Goal: Download file/media

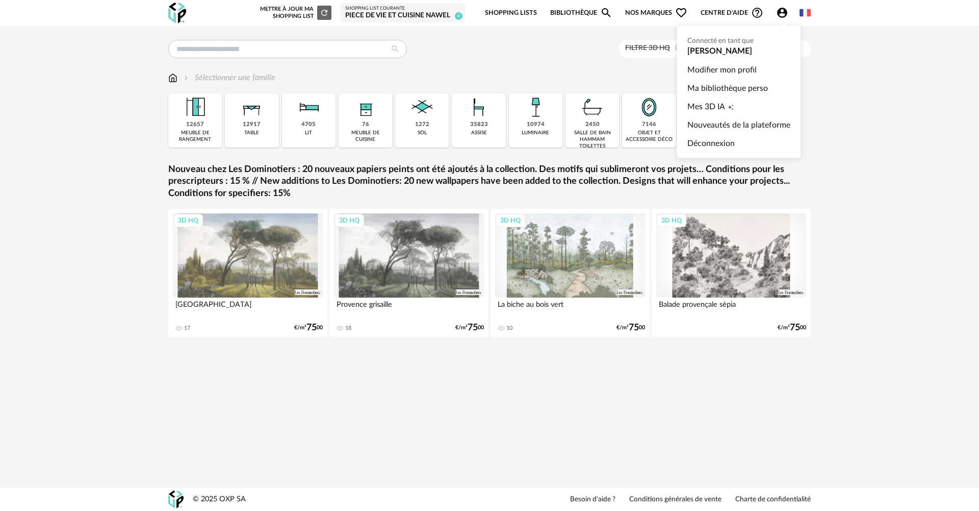
click at [784, 16] on icon "Account Circle icon" at bounding box center [782, 13] width 12 height 12
click at [726, 84] on link "Ma bibliothèque perso" at bounding box center [739, 88] width 103 height 18
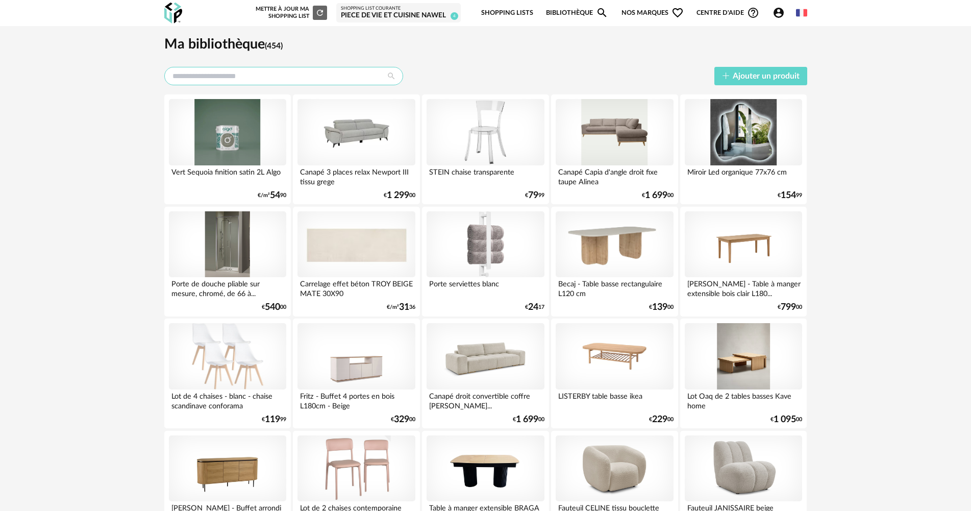
click at [194, 73] on input "text" at bounding box center [283, 76] width 239 height 18
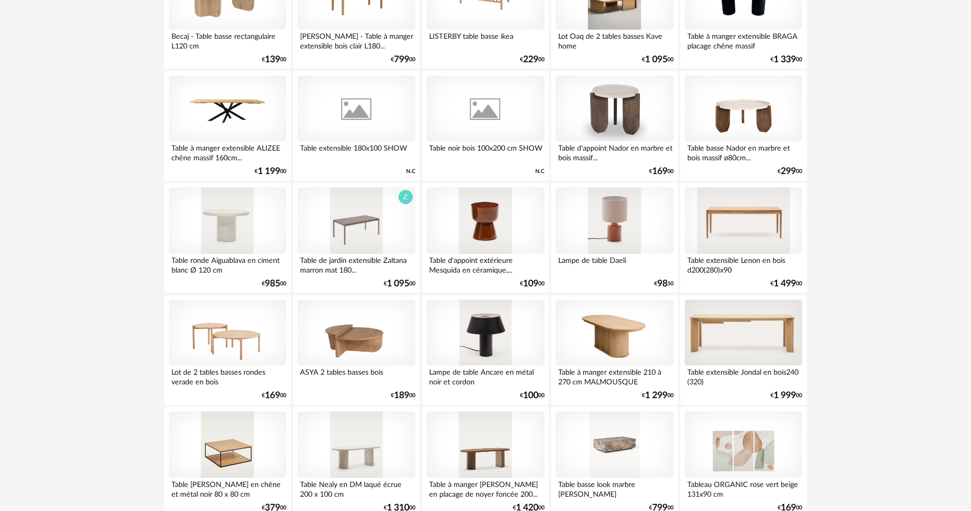
scroll to position [153, 0]
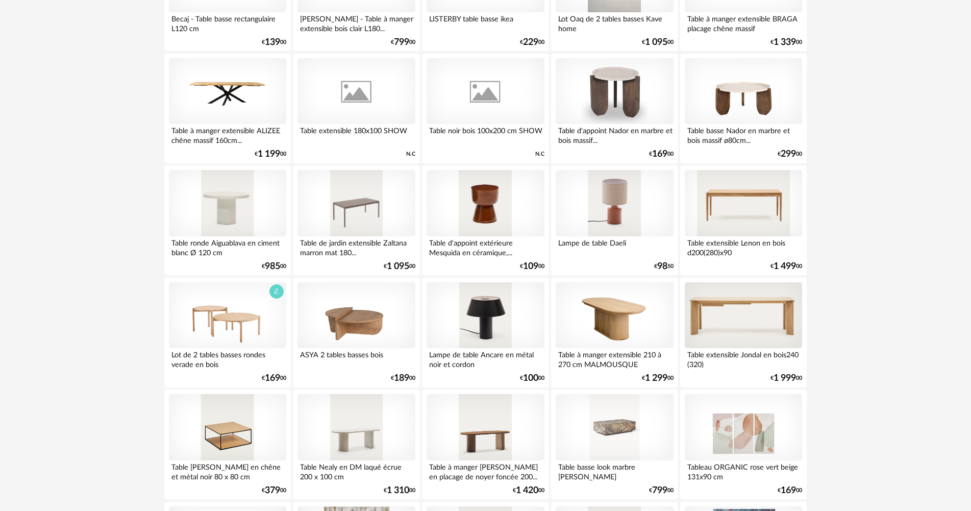
type input "*****"
click at [242, 319] on div at bounding box center [227, 315] width 117 height 66
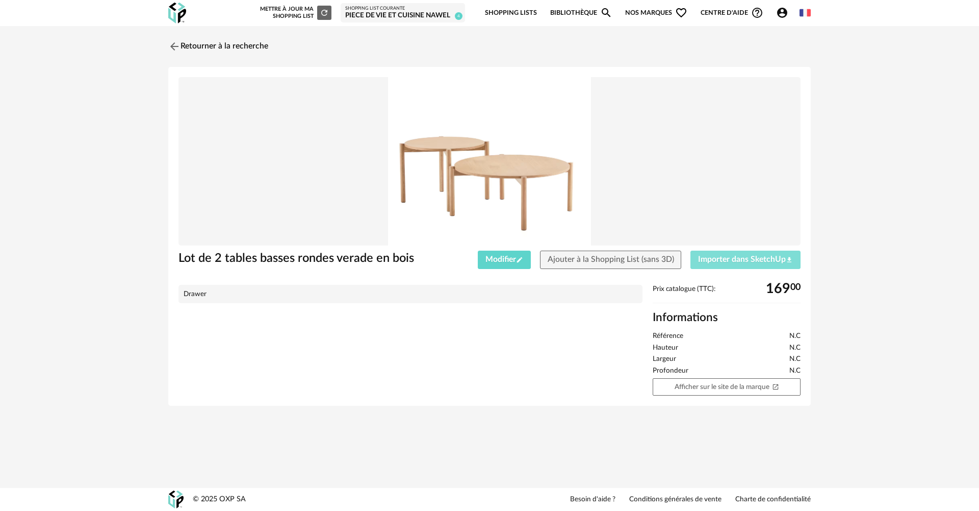
click at [752, 267] on button "Importer dans SketchUp Download icon" at bounding box center [746, 259] width 110 height 18
click at [175, 44] on img at bounding box center [173, 46] width 15 height 15
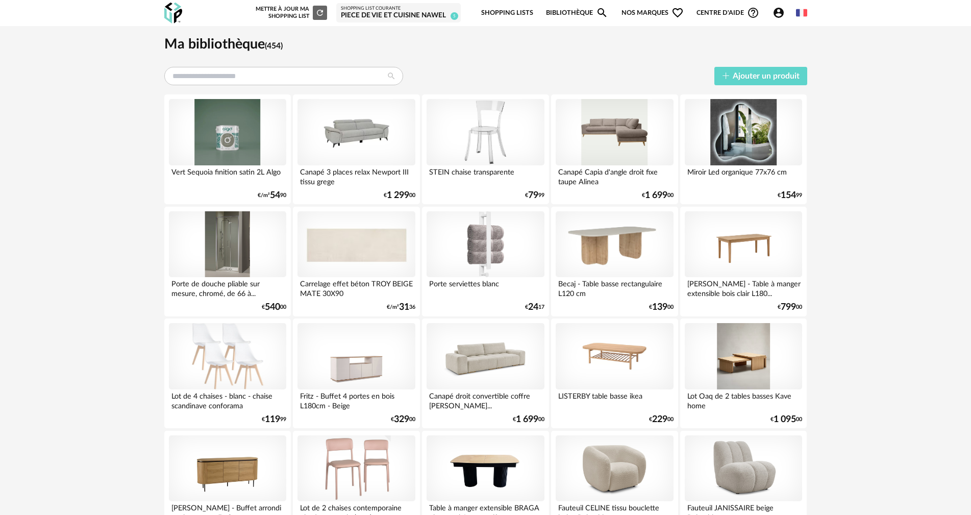
click at [779, 15] on icon "Account Circle icon" at bounding box center [778, 13] width 12 height 12
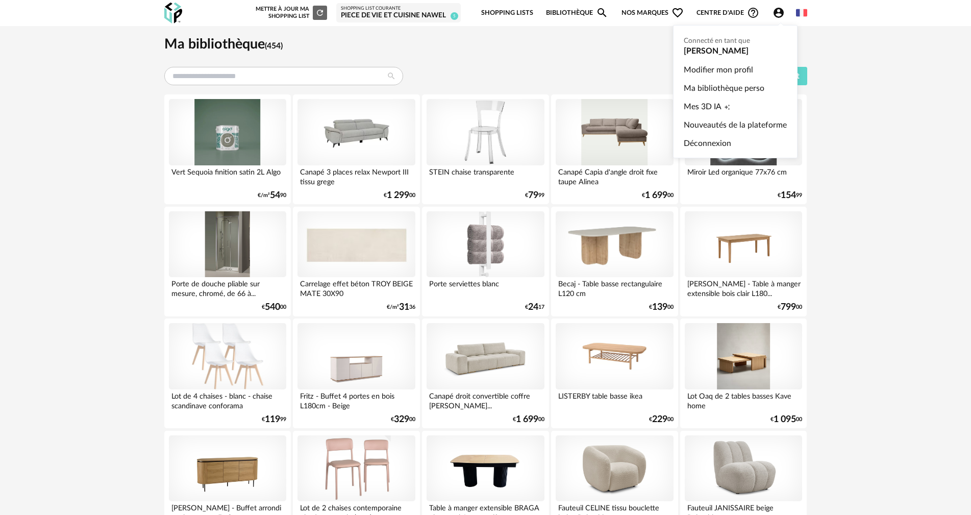
drag, startPoint x: 714, startPoint y: 88, endPoint x: 604, endPoint y: 78, distance: 110.7
click at [714, 88] on link "Ma bibliothèque perso" at bounding box center [735, 88] width 103 height 18
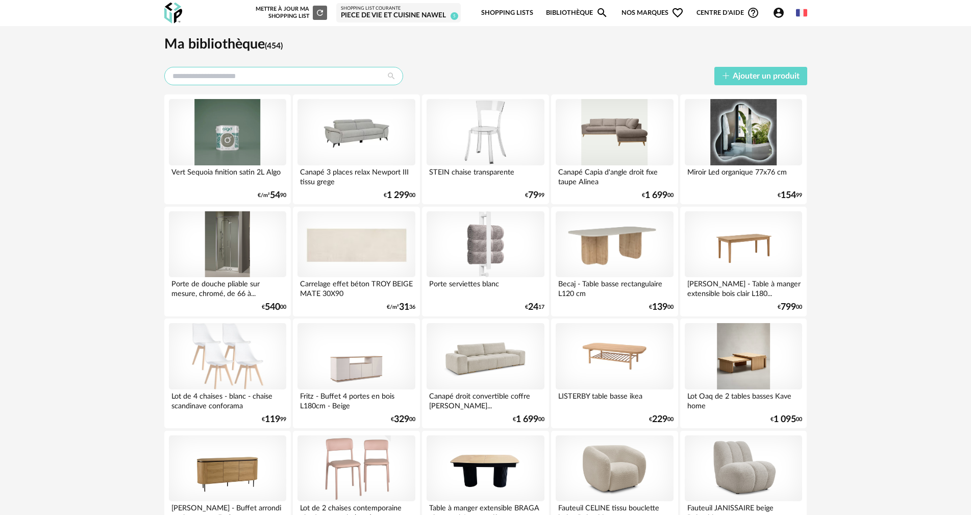
click at [253, 74] on input "text" at bounding box center [283, 76] width 239 height 18
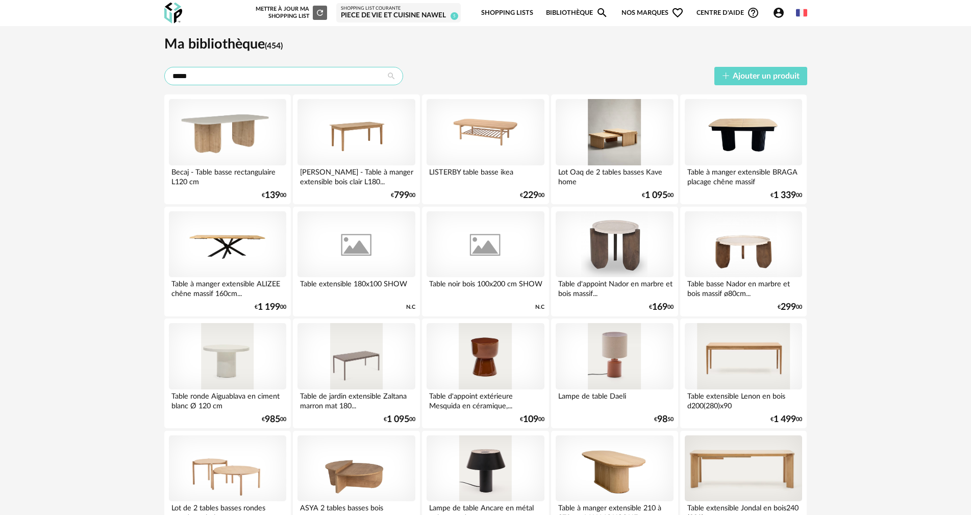
click at [240, 74] on input "*****" at bounding box center [283, 76] width 239 height 18
type input "*"
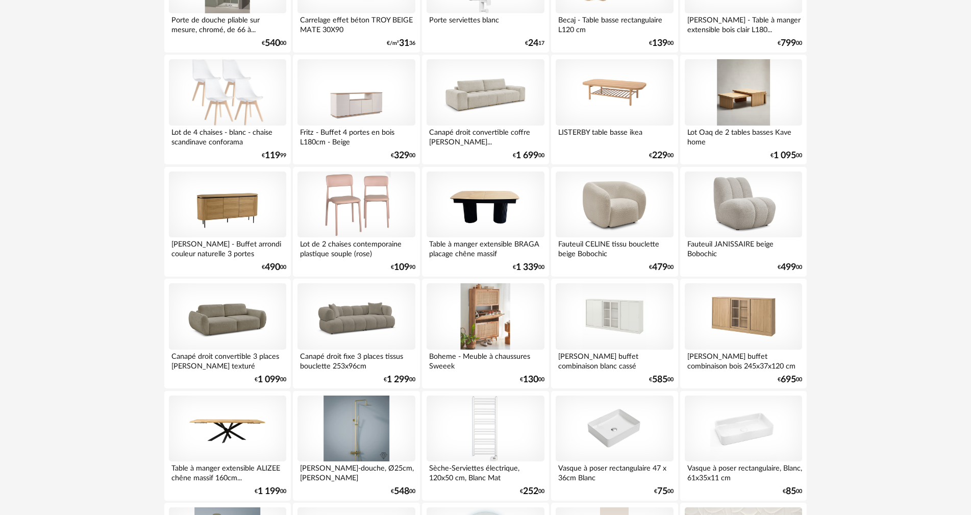
scroll to position [204, 0]
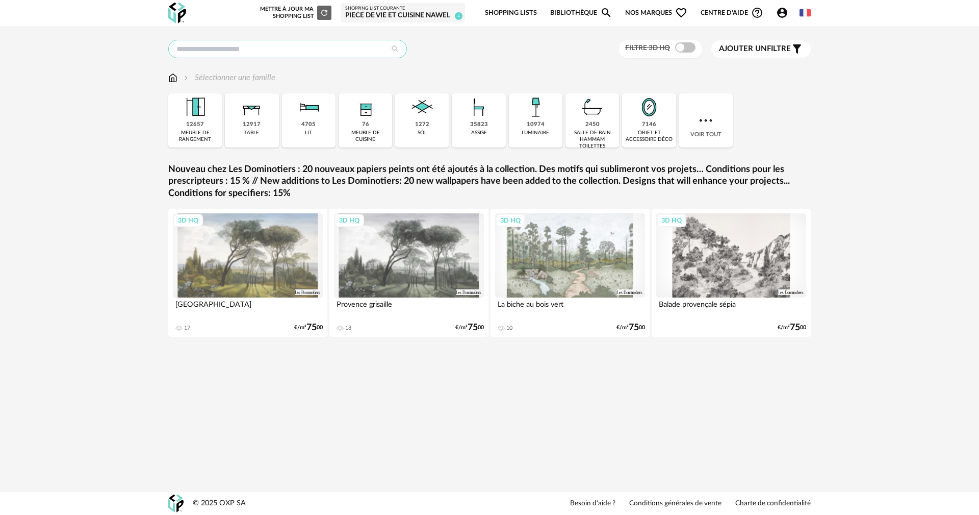
click at [272, 54] on input "text" at bounding box center [287, 49] width 239 height 18
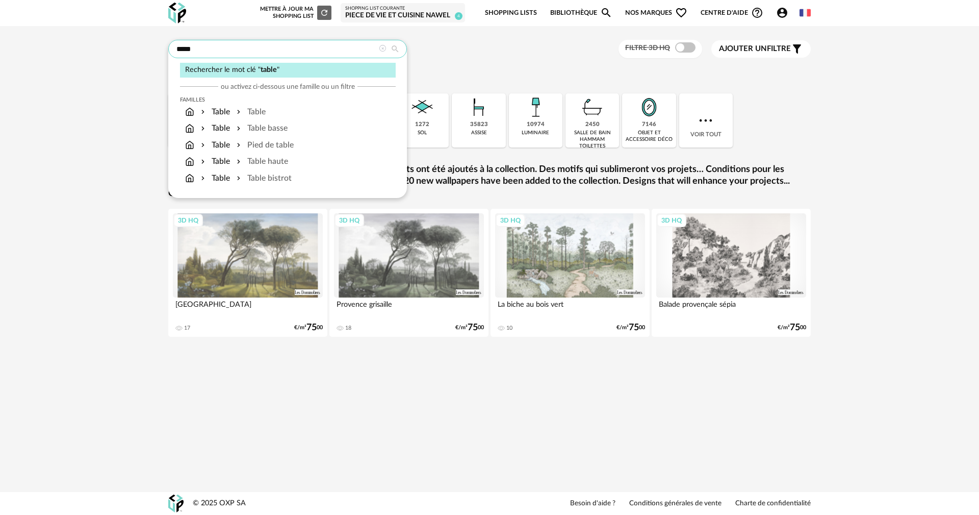
type input "*****"
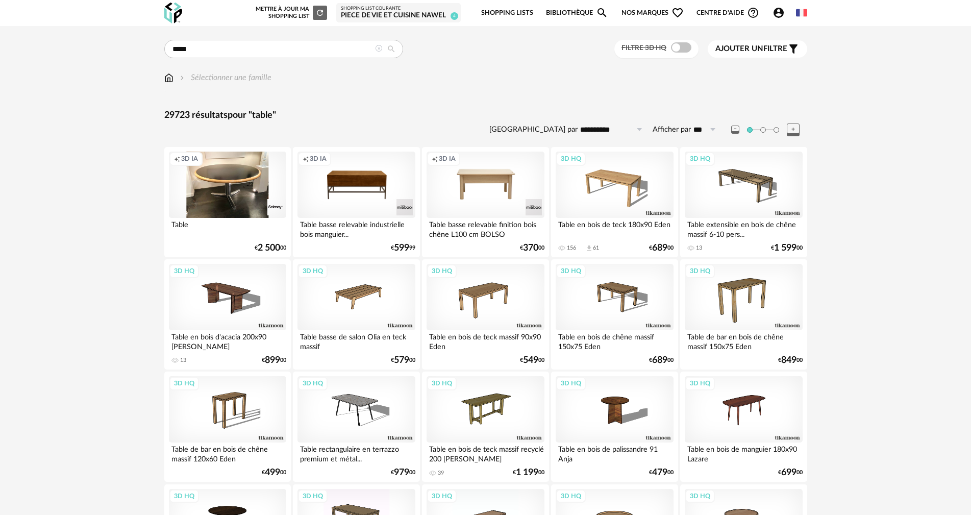
click at [785, 14] on span "Account Circle icon Compte" at bounding box center [780, 13] width 17 height 12
click at [788, 15] on span "Account Circle icon Compte" at bounding box center [780, 13] width 17 height 12
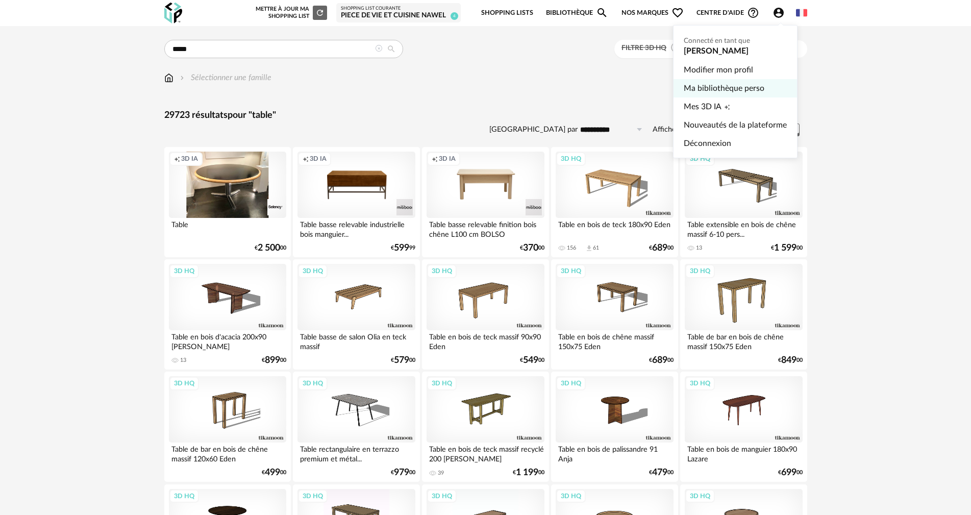
click at [707, 88] on link "Ma bibliothèque perso" at bounding box center [735, 88] width 103 height 18
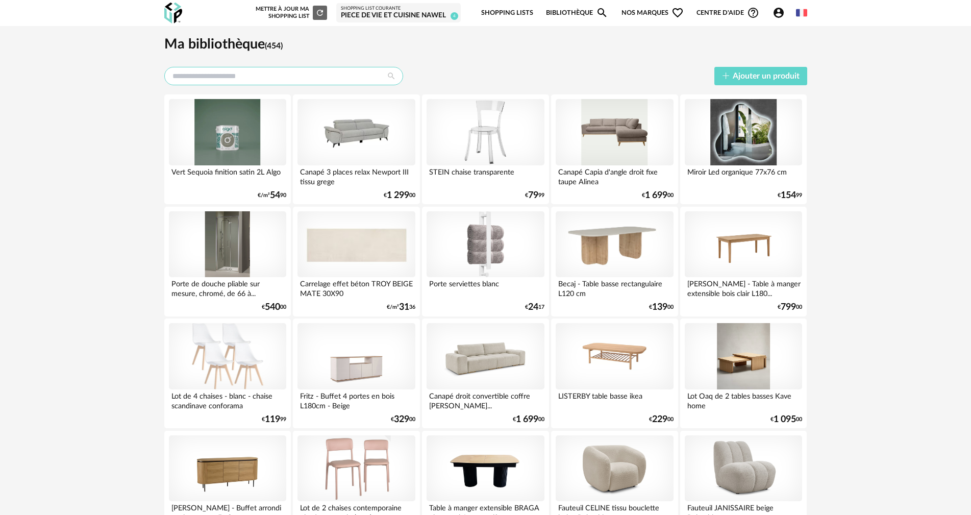
click at [321, 72] on input "text" at bounding box center [283, 76] width 239 height 18
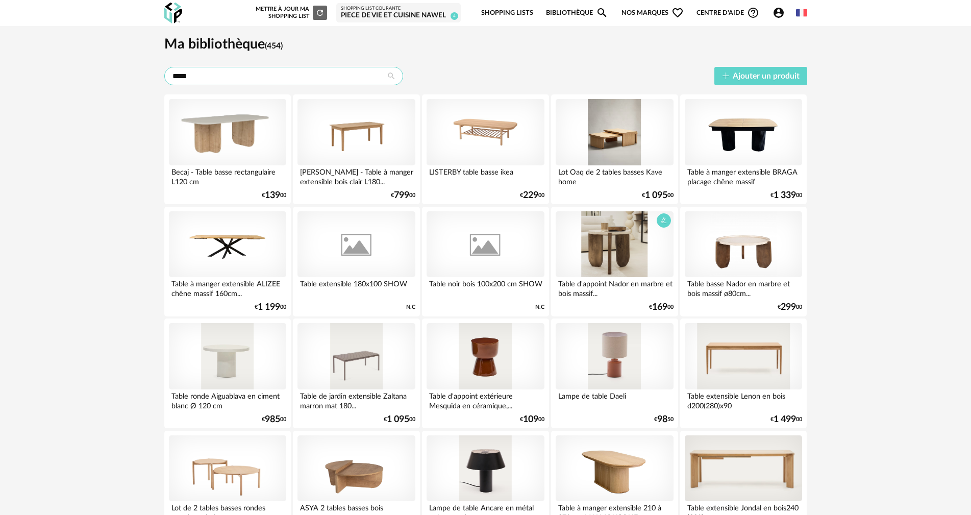
type input "*****"
click at [614, 240] on div at bounding box center [613, 244] width 117 height 66
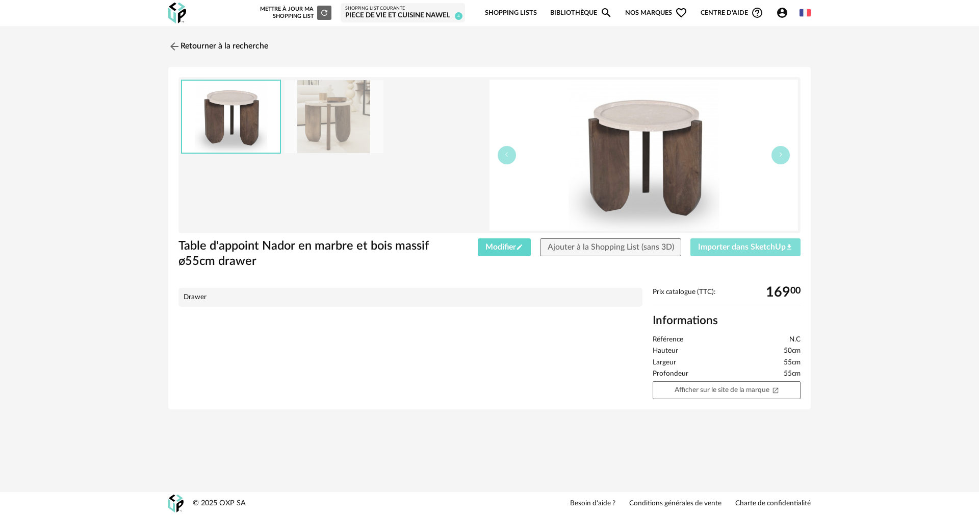
click at [770, 247] on span "Importer dans SketchUp Download icon" at bounding box center [745, 247] width 95 height 8
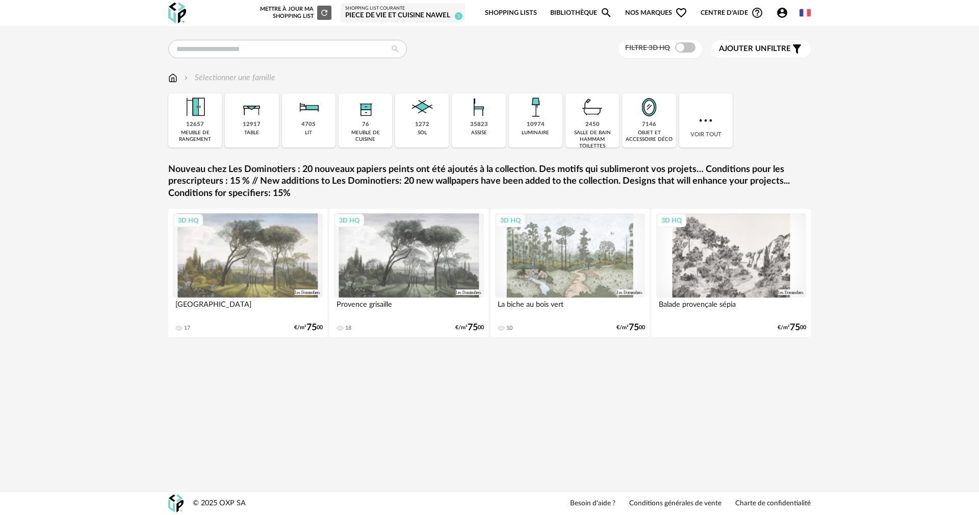
click at [781, 15] on icon "Account Circle icon" at bounding box center [782, 13] width 12 height 12
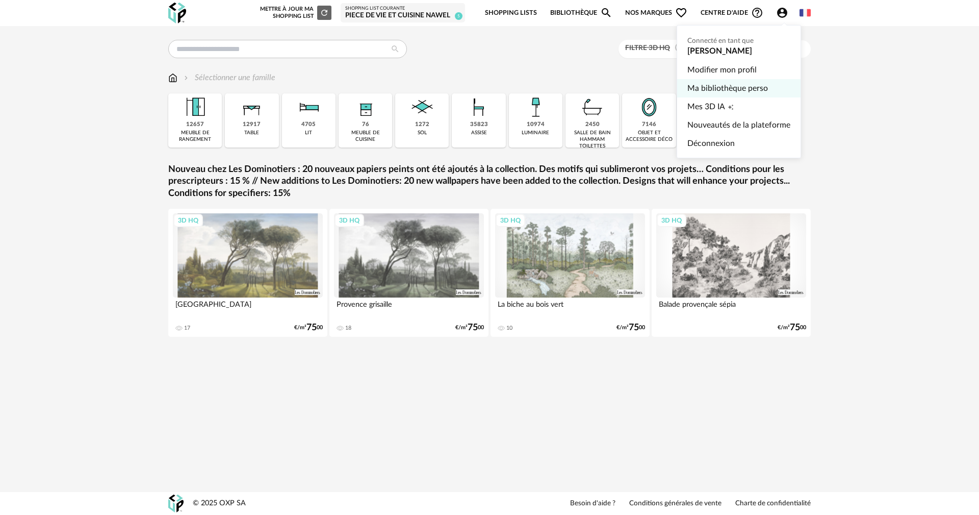
click at [715, 85] on link "Ma bibliothèque perso" at bounding box center [739, 88] width 103 height 18
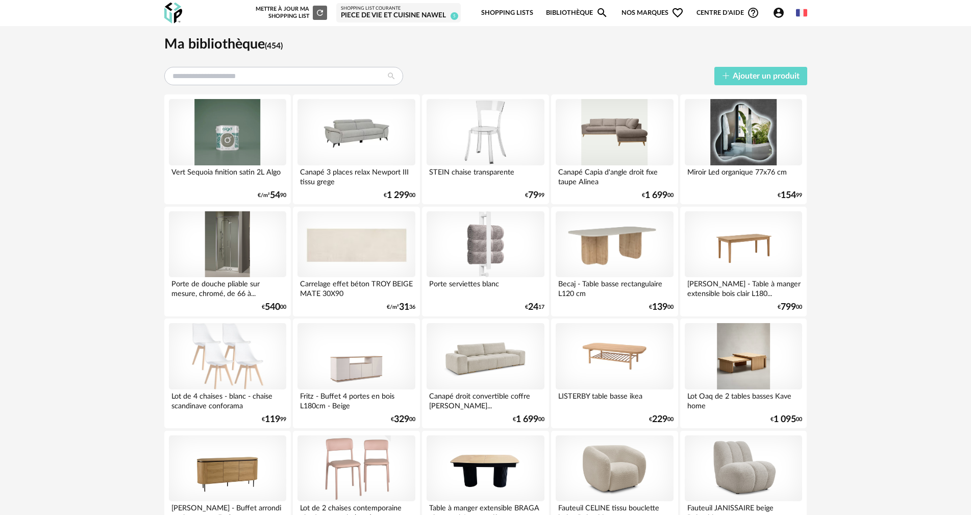
drag, startPoint x: 291, startPoint y: 86, endPoint x: 298, endPoint y: 70, distance: 17.4
click at [298, 70] on input "text" at bounding box center [283, 76] width 239 height 18
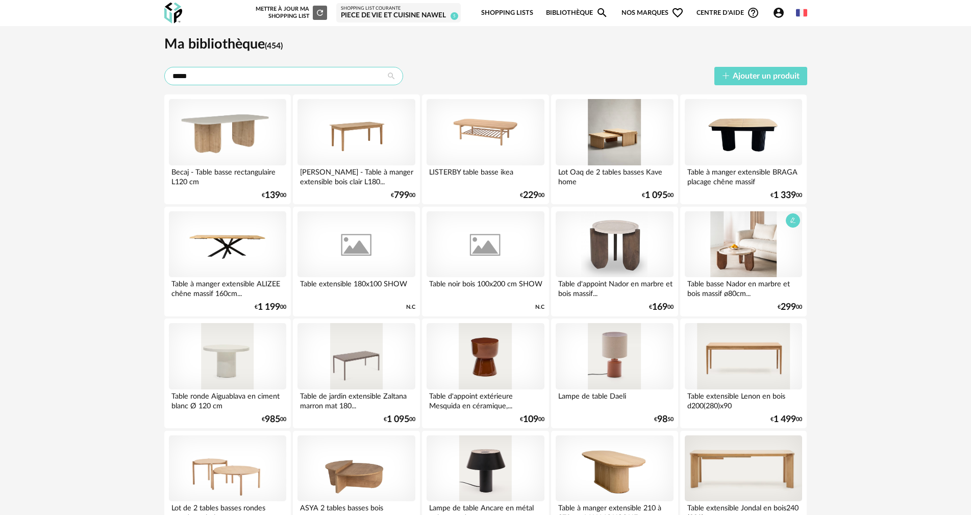
type input "*****"
click at [744, 245] on div at bounding box center [743, 244] width 117 height 66
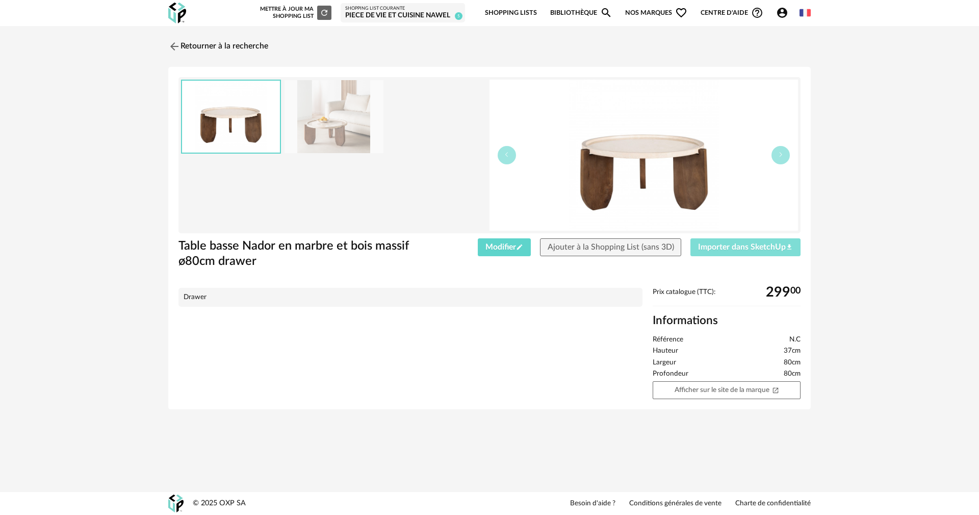
click at [693, 244] on button "Importer dans SketchUp Download icon" at bounding box center [746, 247] width 110 height 18
